Goal: Task Accomplishment & Management: Use online tool/utility

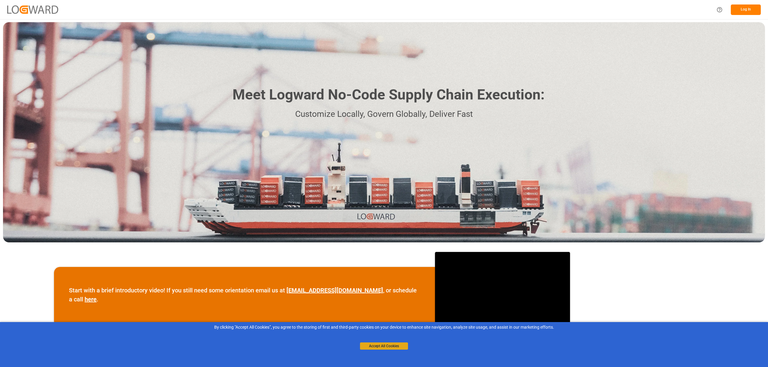
click at [389, 346] on button "Accept All Cookies" at bounding box center [384, 346] width 48 height 7
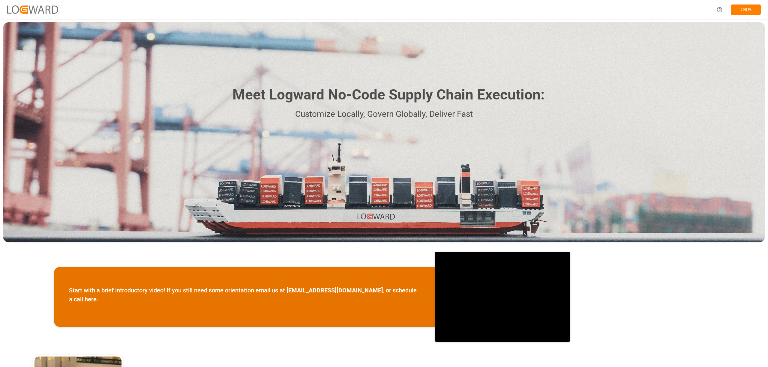
click at [749, 11] on button "Log In" at bounding box center [746, 9] width 30 height 10
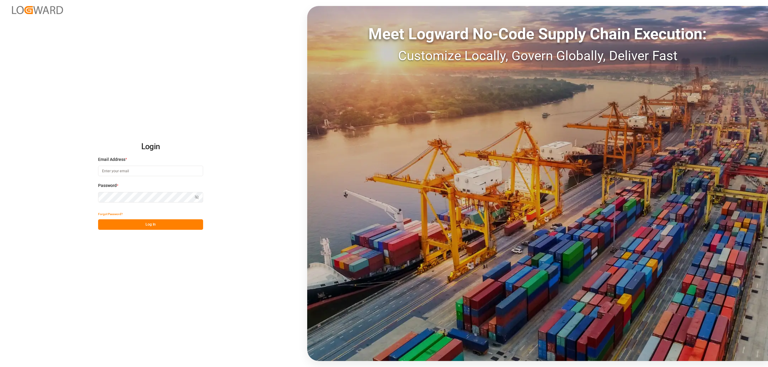
click at [125, 170] on input at bounding box center [150, 171] width 105 height 10
type input "[PERSON_NAME][EMAIL_ADDRESS][PERSON_NAME][DOMAIN_NAME]"
click at [164, 224] on button "Log In" at bounding box center [150, 225] width 105 height 10
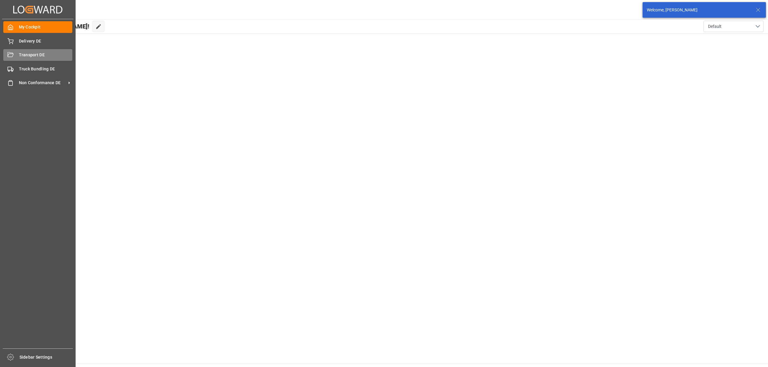
click at [17, 53] on div "Transport DE Transport DE" at bounding box center [37, 55] width 69 height 12
